Goal: Task Accomplishment & Management: Manage account settings

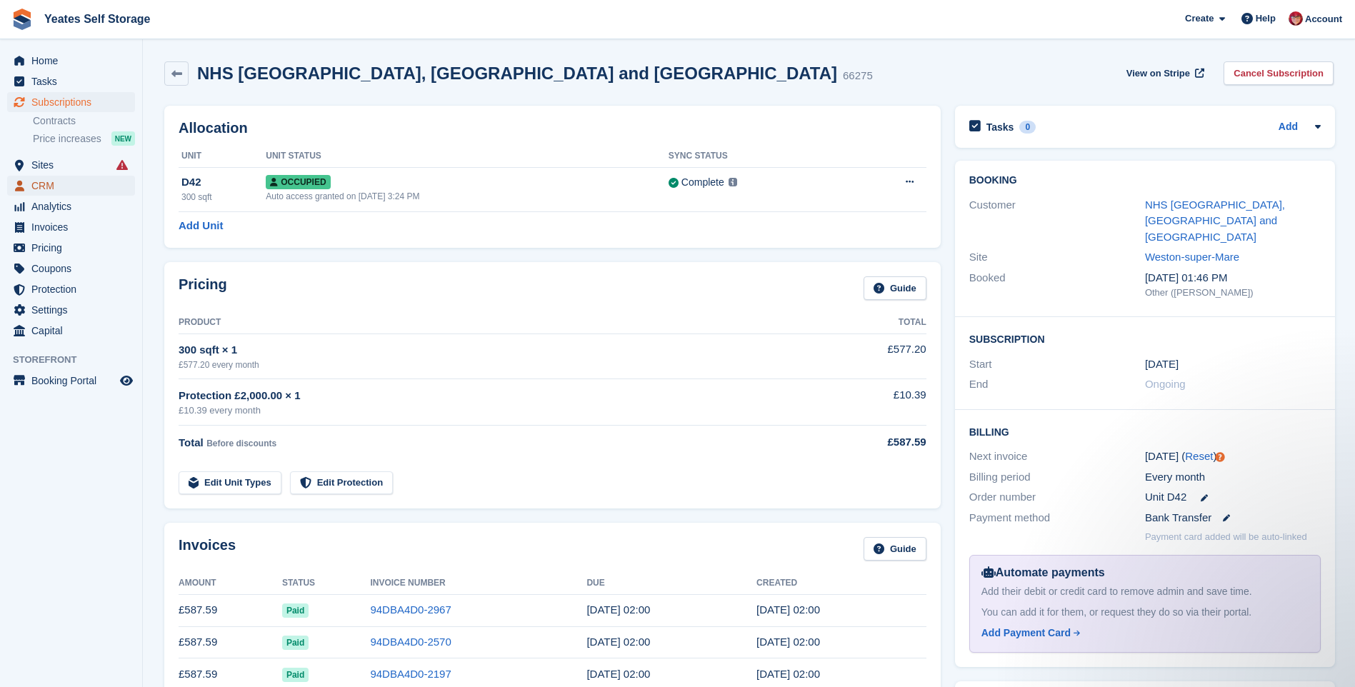
click at [19, 186] on icon "menu" at bounding box center [19, 186] width 9 height 11
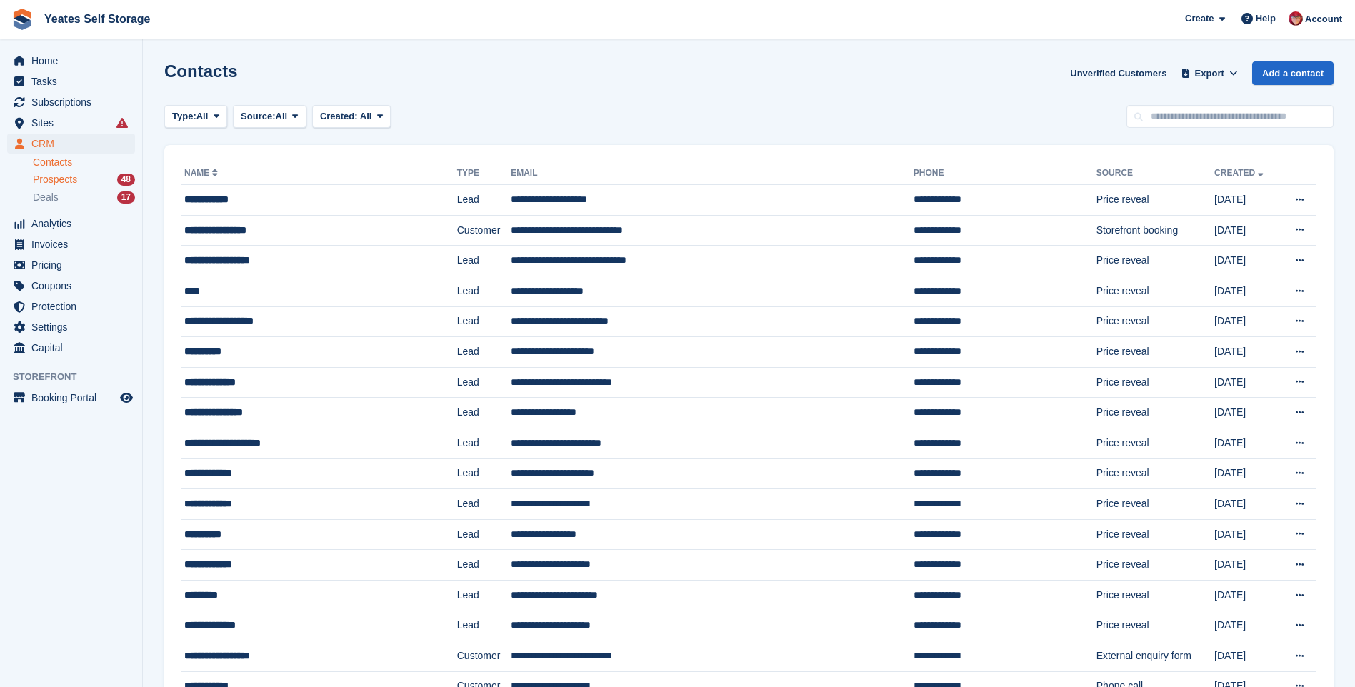
click at [41, 179] on span "Prospects" at bounding box center [55, 180] width 44 height 14
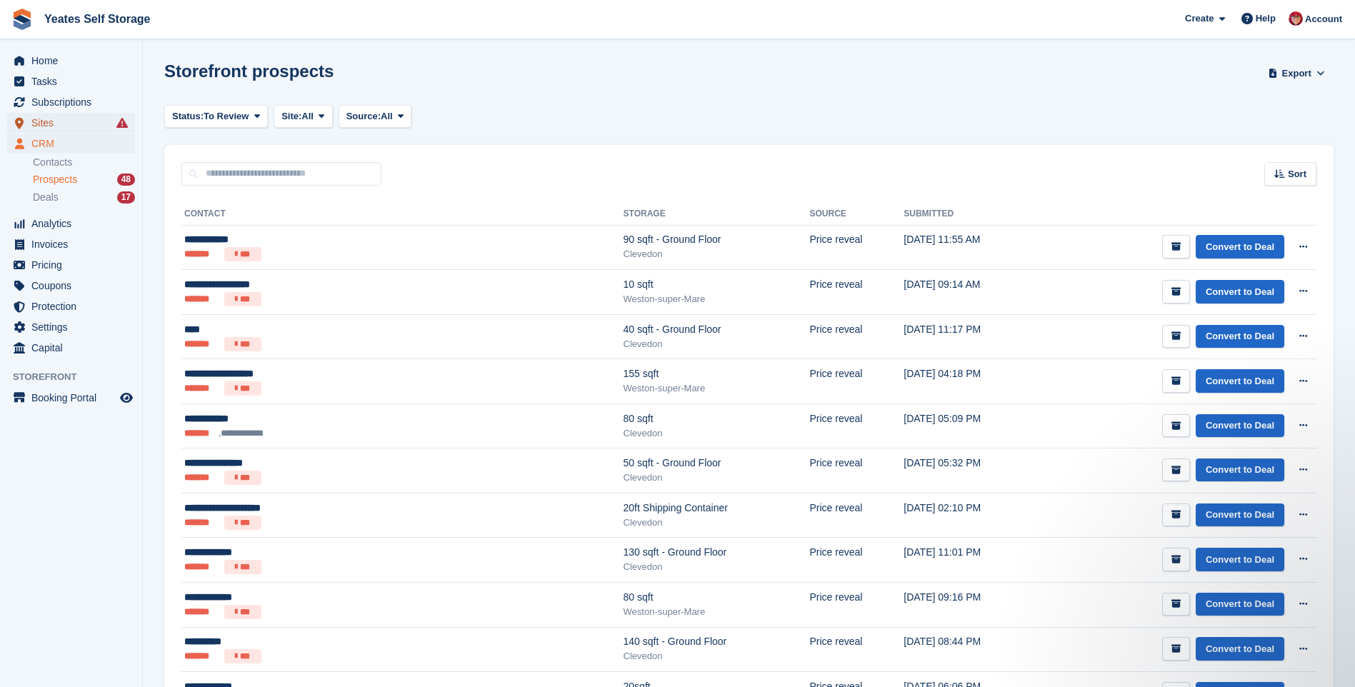
click at [45, 127] on span "Sites" at bounding box center [74, 123] width 86 height 20
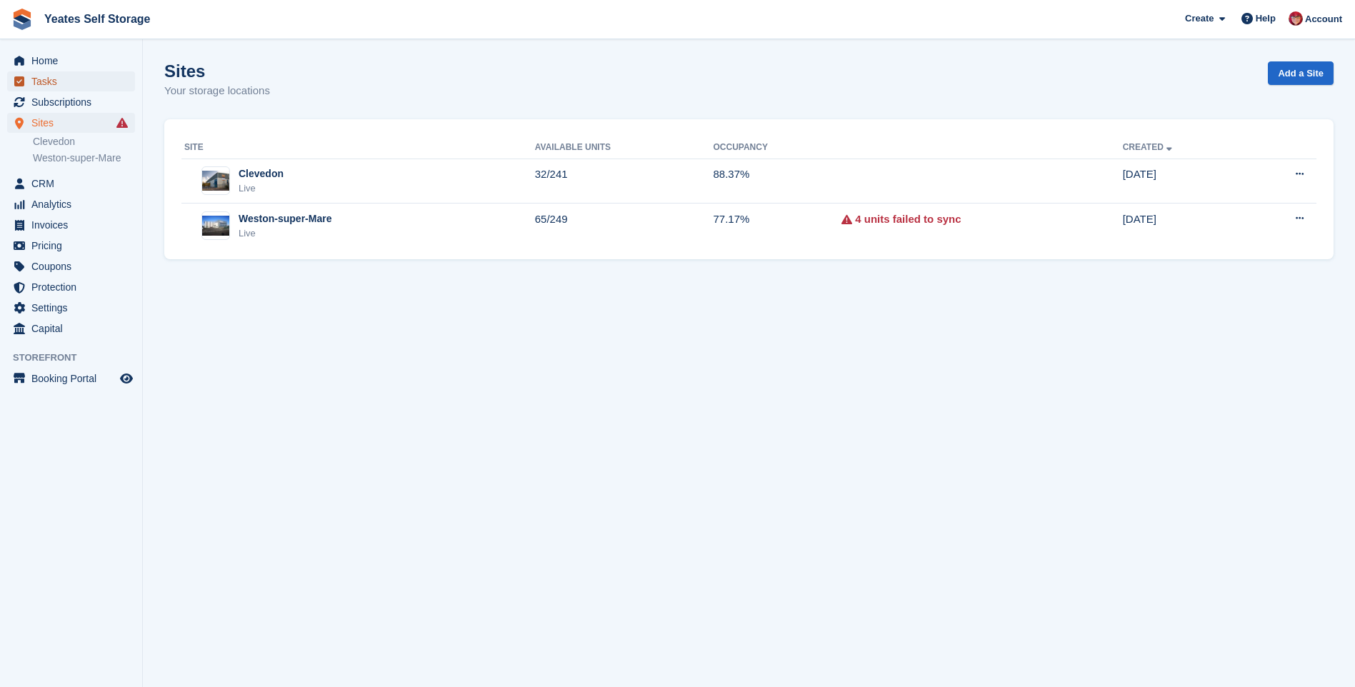
click at [43, 79] on span "Tasks" at bounding box center [74, 81] width 86 height 20
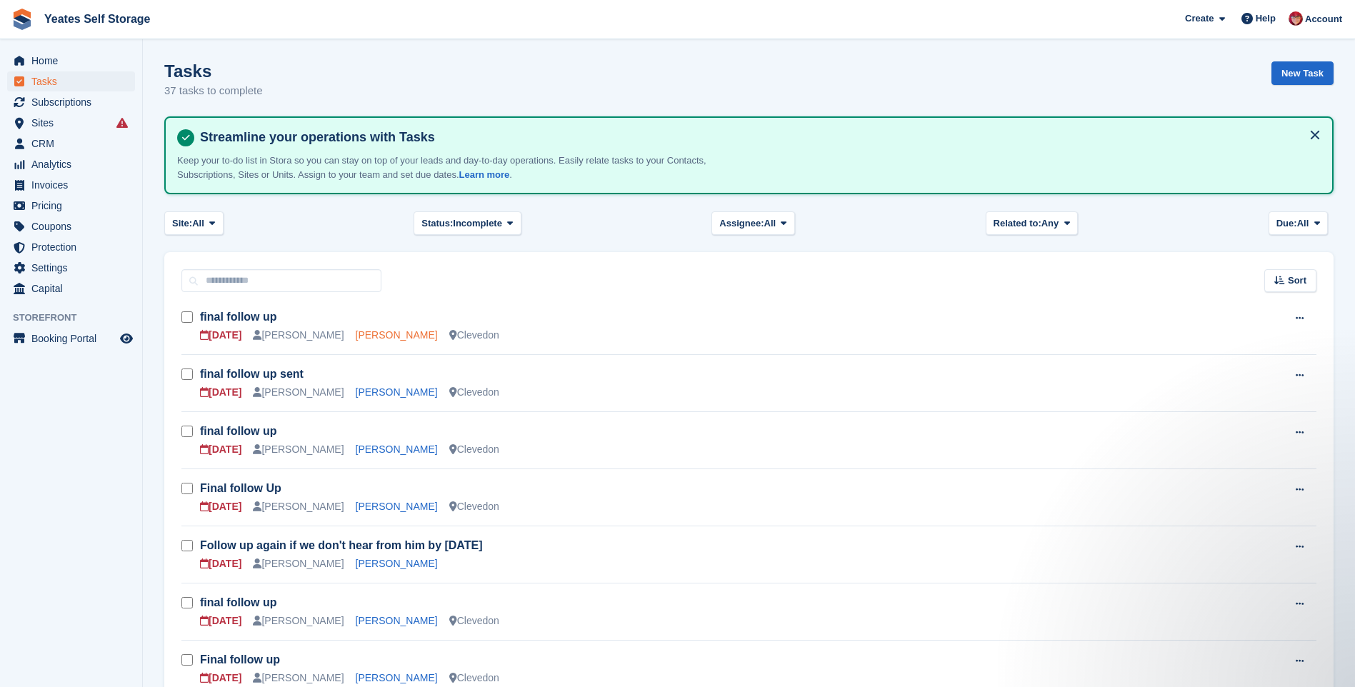
click at [356, 338] on link "[PERSON_NAME]" at bounding box center [397, 334] width 82 height 11
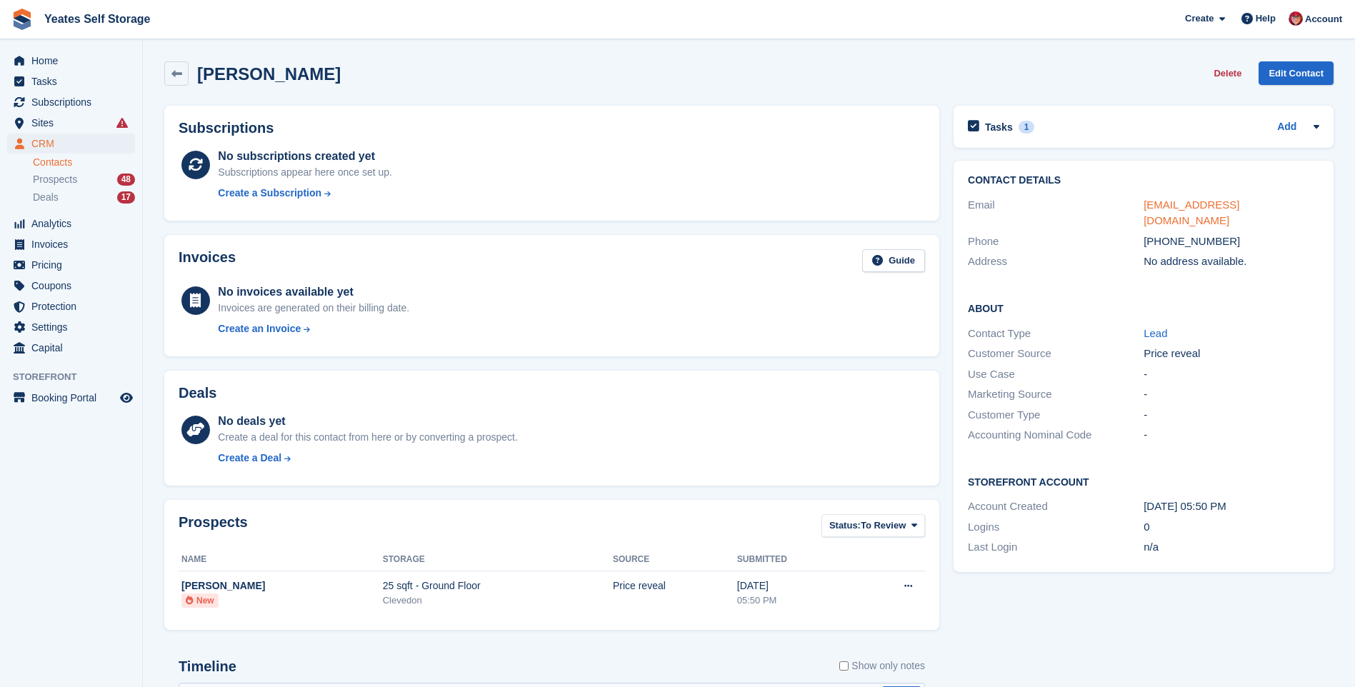
click at [1196, 204] on link "[EMAIL_ADDRESS][DOMAIN_NAME]" at bounding box center [1191, 213] width 96 height 29
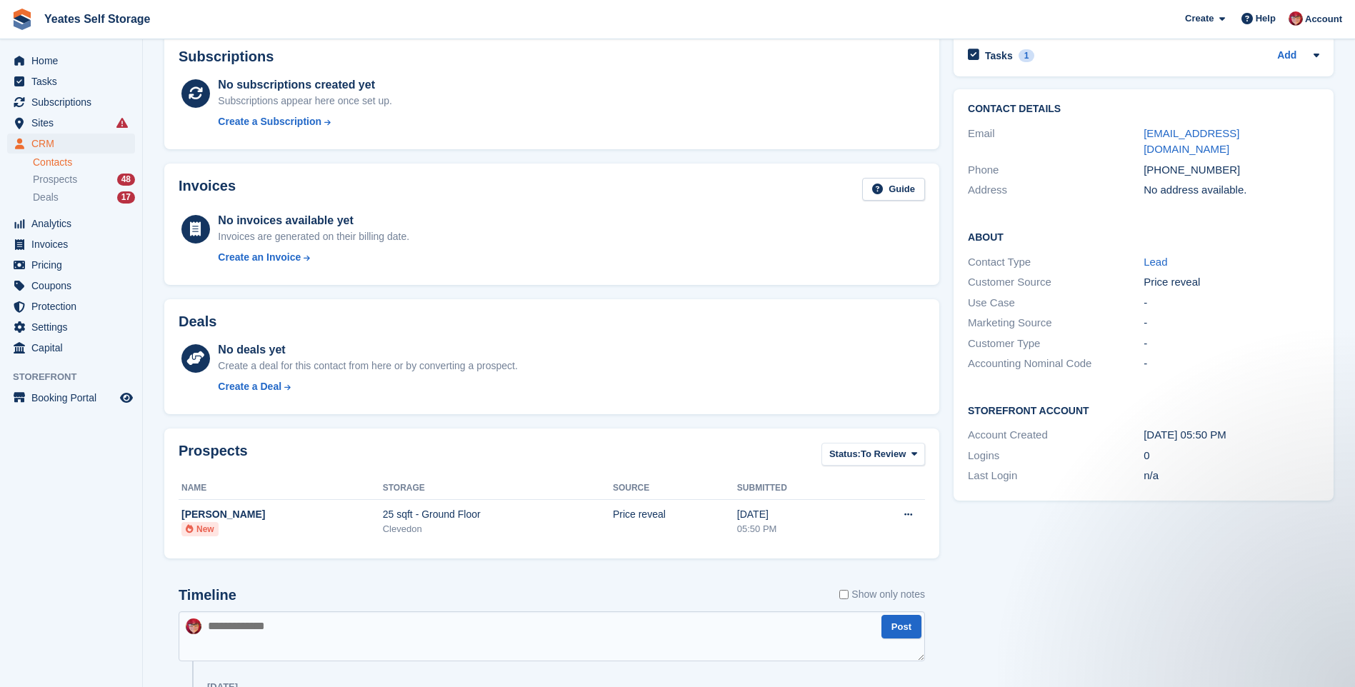
scroll to position [214, 0]
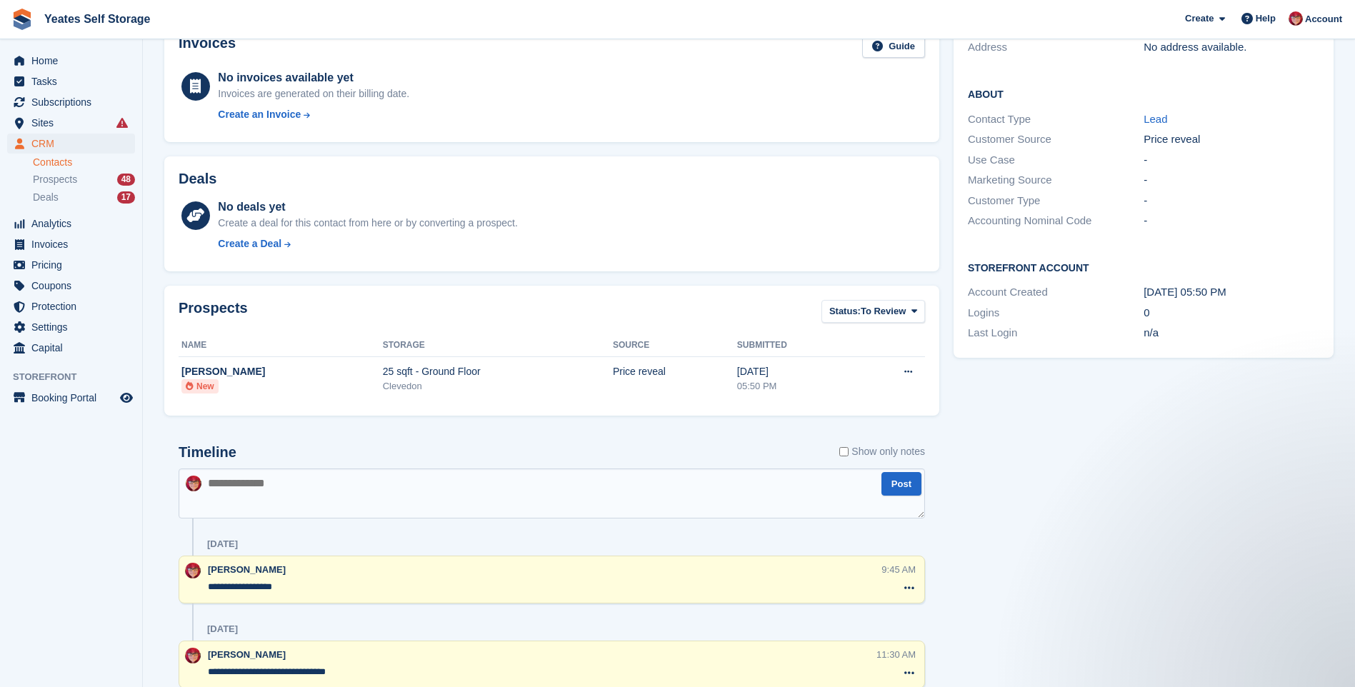
click at [225, 496] on textarea at bounding box center [552, 493] width 746 height 50
type textarea "**********"
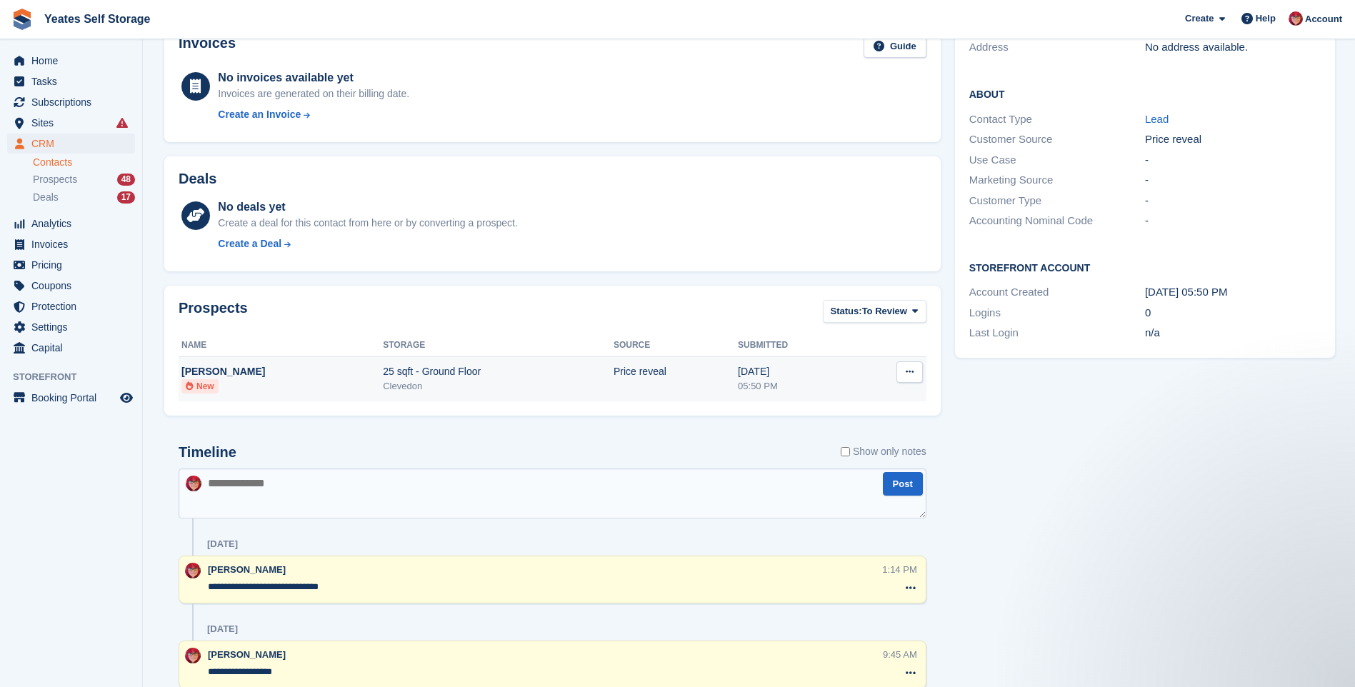
drag, startPoint x: 266, startPoint y: 387, endPoint x: 261, endPoint y: 372, distance: 15.8
click at [261, 372] on div "[PERSON_NAME]" at bounding box center [281, 371] width 201 height 15
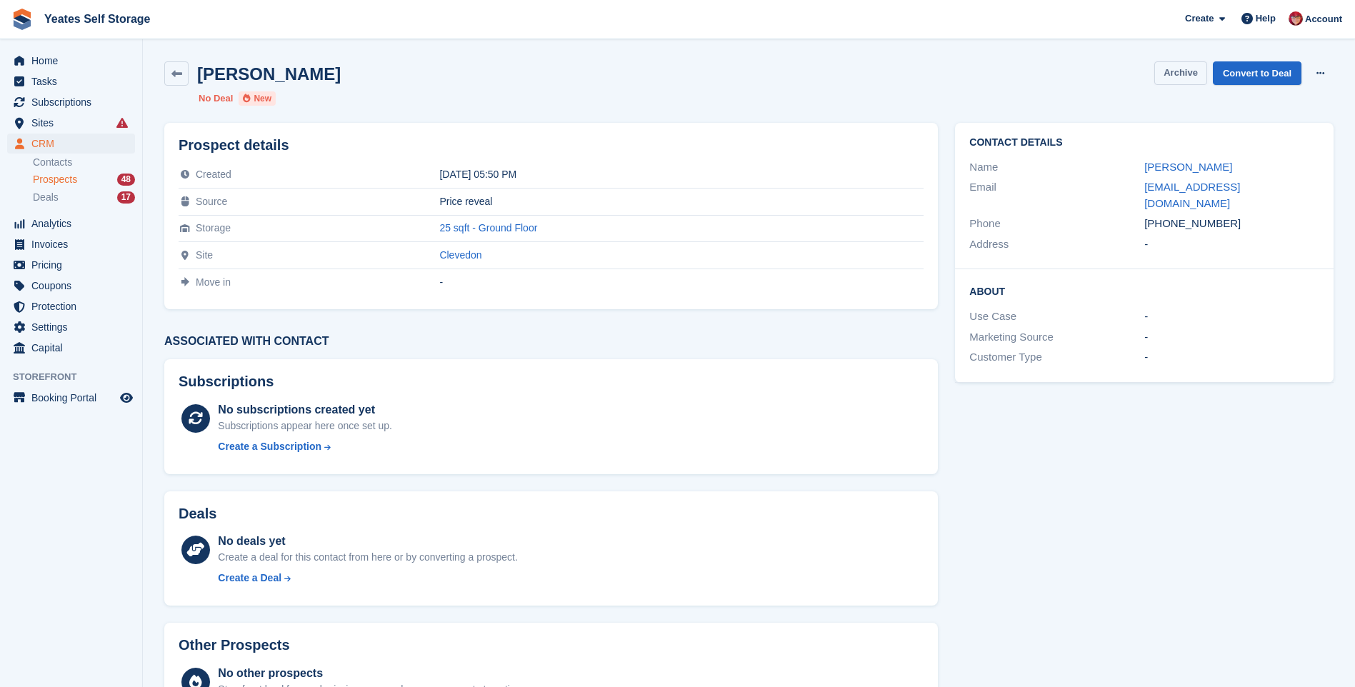
click at [1180, 73] on button "Archive" at bounding box center [1180, 73] width 53 height 24
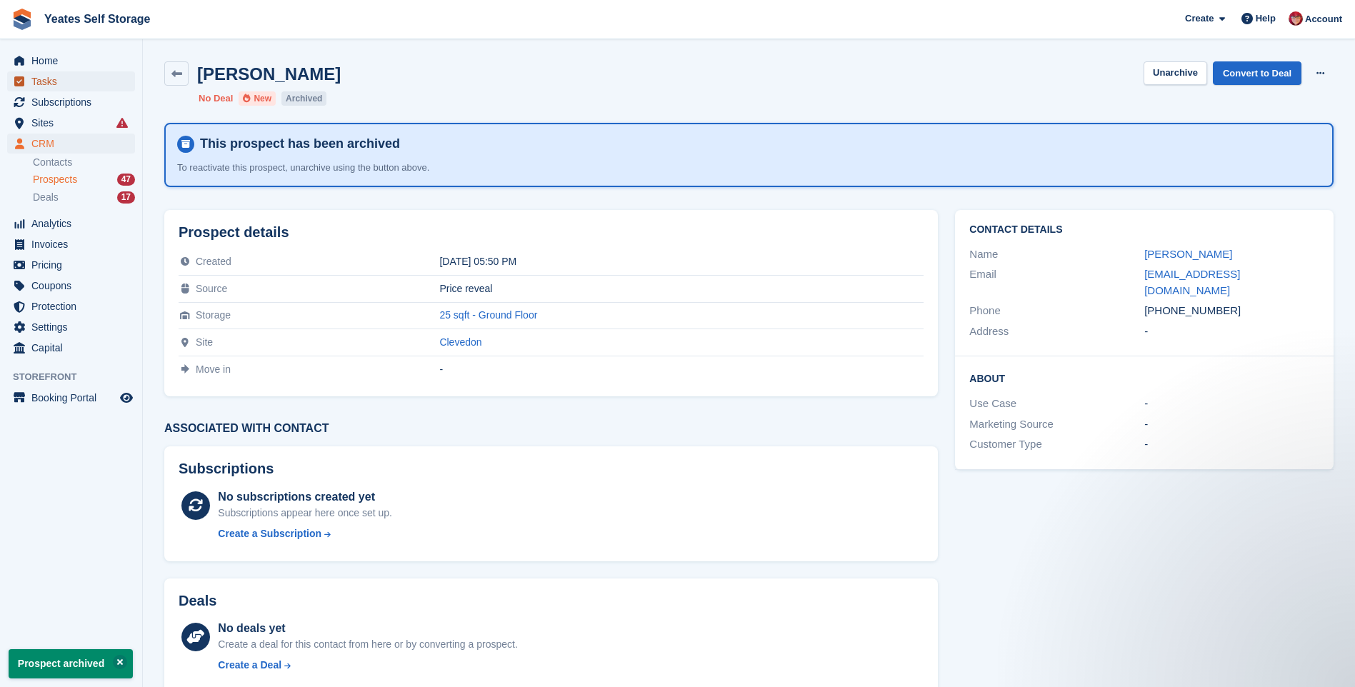
click at [48, 80] on span "Tasks" at bounding box center [74, 81] width 86 height 20
